Goal: Information Seeking & Learning: Find specific fact

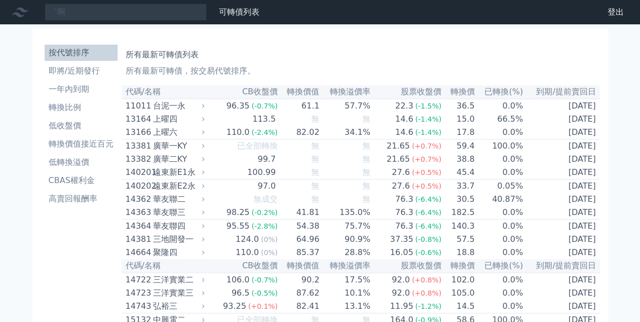
type input "ˊ"
type input "6870"
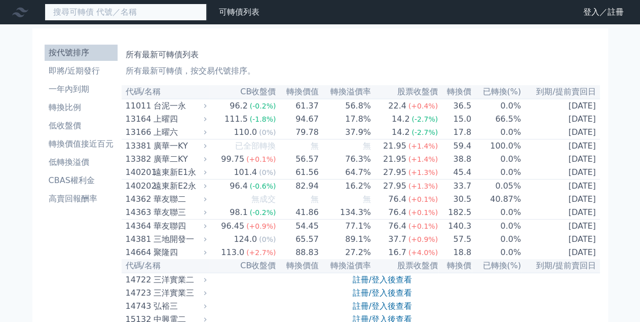
click at [73, 15] on input at bounding box center [126, 12] width 162 height 17
type input "6870"
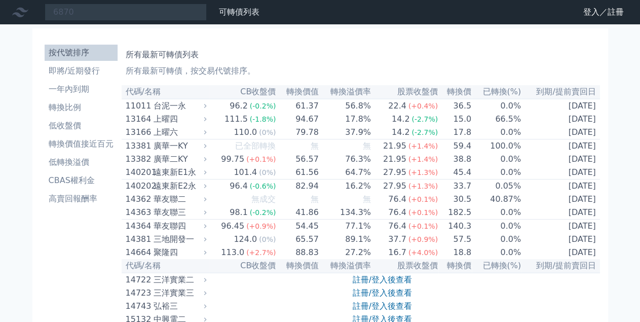
click at [165, 116] on div "上曜四" at bounding box center [179, 119] width 51 height 12
